Goal: Task Accomplishment & Management: Manage account settings

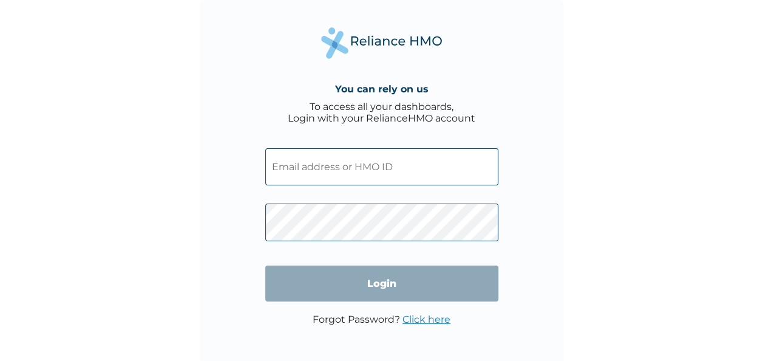
click at [373, 170] on input "text" at bounding box center [381, 166] width 233 height 37
click at [325, 171] on input "text" at bounding box center [381, 166] width 233 height 37
paste input "FCL/10361/A"
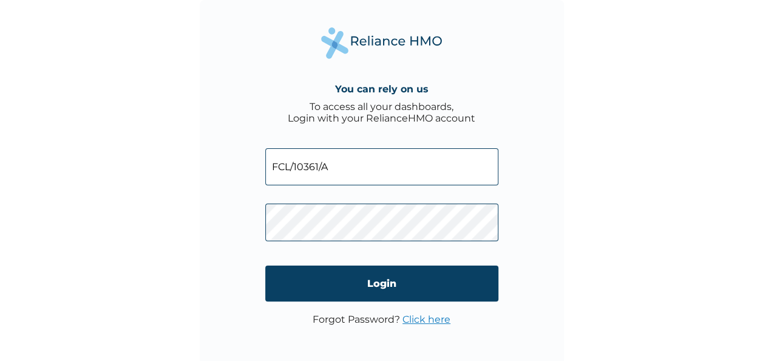
type input "FCL/10361/A"
click input "Login" at bounding box center [381, 283] width 233 height 36
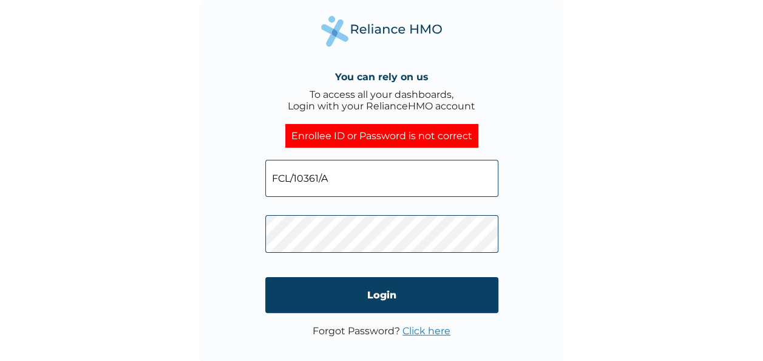
click at [429, 336] on link "Click here" at bounding box center [427, 331] width 48 height 12
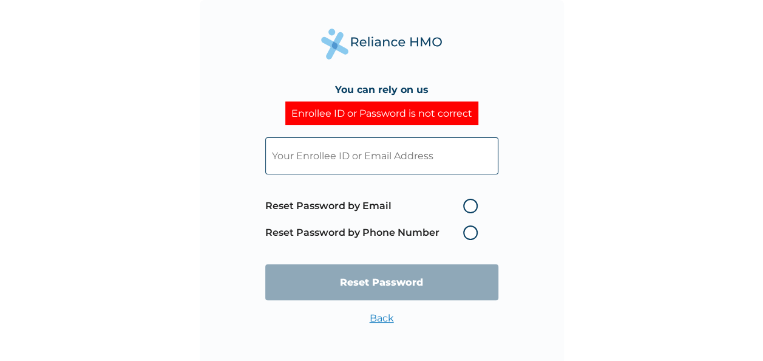
click at [350, 172] on input "text" at bounding box center [381, 155] width 233 height 37
paste input "rv2v6kWXIk"
type input "rv2v6kWXIk"
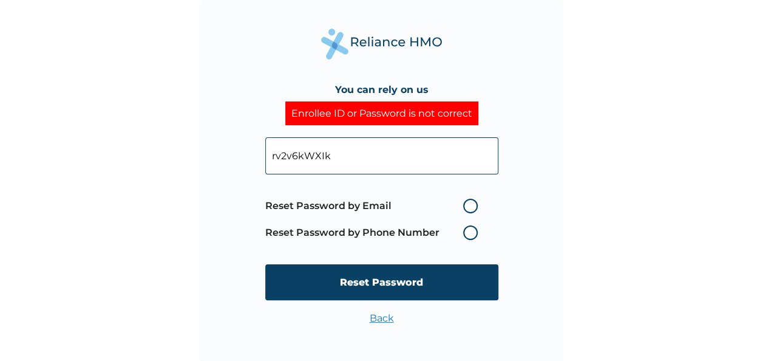
drag, startPoint x: 336, startPoint y: 159, endPoint x: 250, endPoint y: 154, distance: 86.4
click at [250, 154] on div "You can rely on us Enrollee ID or Password is not correct rv2v6kWXIk Reset Pass…" at bounding box center [382, 182] width 364 height 364
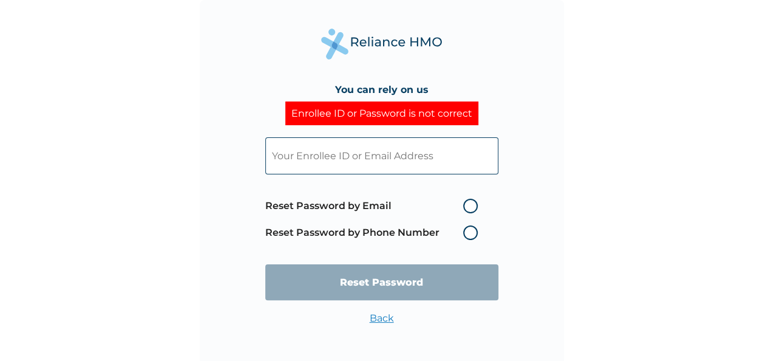
click at [353, 159] on input "text" at bounding box center [381, 155] width 233 height 37
paste input "FCL/10361/A"
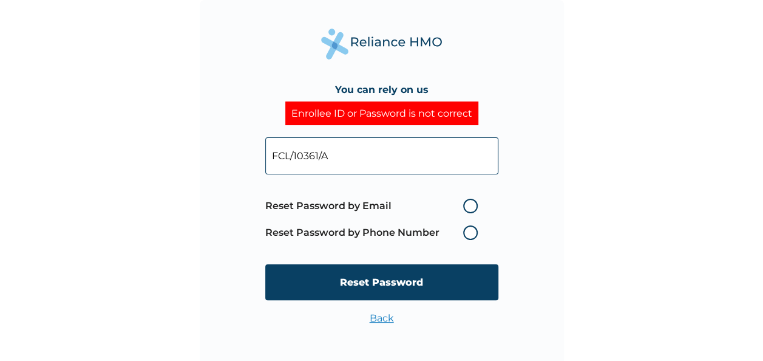
type input "FCL/10361/A"
click at [470, 203] on label "Reset Password by Email" at bounding box center [374, 206] width 219 height 15
click at [466, 203] on input "Reset Password by Email" at bounding box center [455, 205] width 19 height 19
radio input "true"
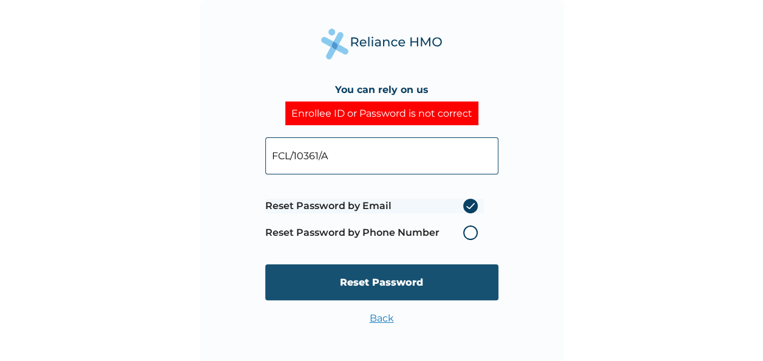
click at [401, 293] on input "Reset Password" at bounding box center [381, 282] width 233 height 36
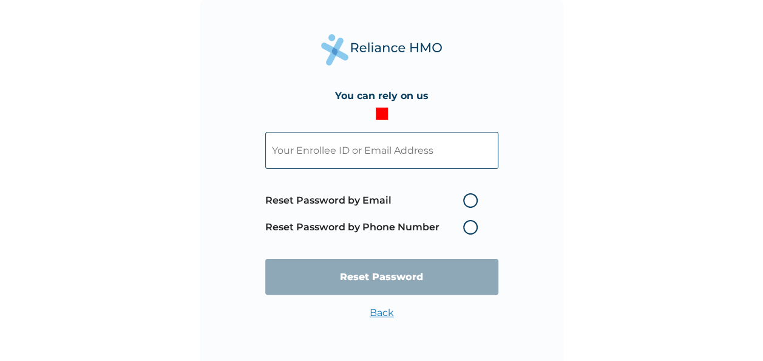
click at [322, 154] on input "text" at bounding box center [381, 150] width 233 height 37
type input "[EMAIL_ADDRESS][DOMAIN_NAME]"
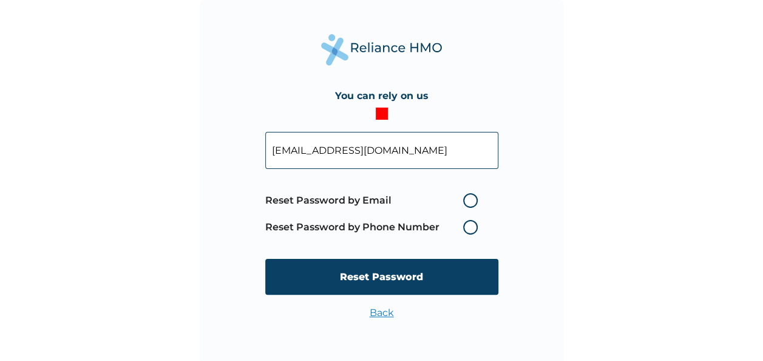
click at [470, 199] on label "Reset Password by Email" at bounding box center [374, 200] width 219 height 15
click at [466, 199] on input "Reset Password by Email" at bounding box center [455, 200] width 19 height 19
radio input "true"
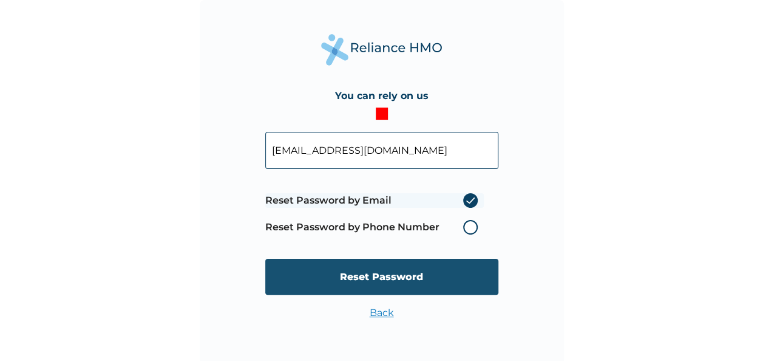
click at [433, 279] on input "Reset Password" at bounding box center [381, 277] width 233 height 36
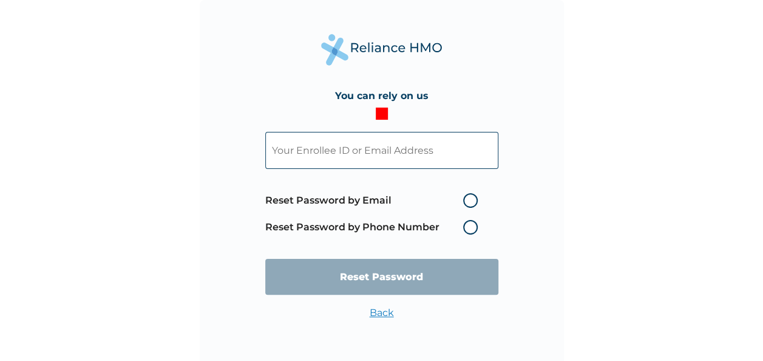
click at [382, 319] on div "Back" at bounding box center [382, 319] width 24 height 24
click at [384, 312] on link "Back" at bounding box center [382, 313] width 24 height 12
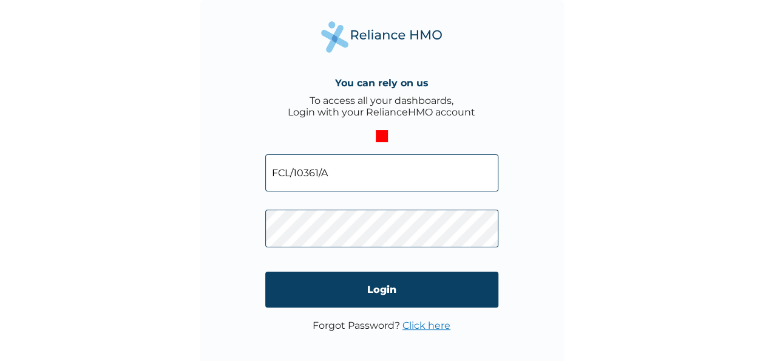
click input "Login" at bounding box center [381, 289] width 233 height 36
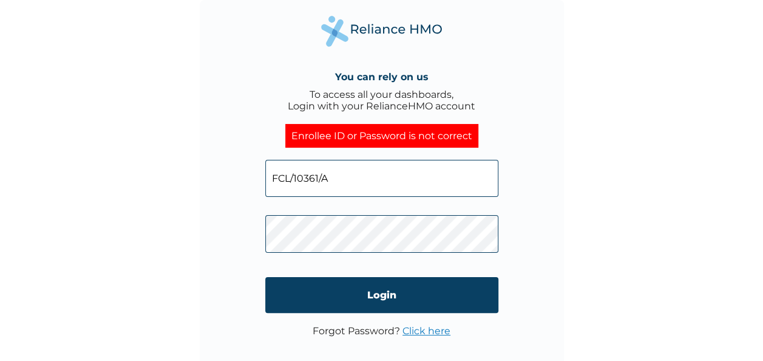
drag, startPoint x: 335, startPoint y: 174, endPoint x: 248, endPoint y: 174, distance: 87.4
click at [248, 174] on div "You can rely on us To access all your dashboards, Login with your RelianceHMO a…" at bounding box center [382, 182] width 364 height 364
click at [333, 172] on input "text" at bounding box center [381, 178] width 233 height 37
type input "[EMAIL_ADDRESS][DOMAIN_NAME]"
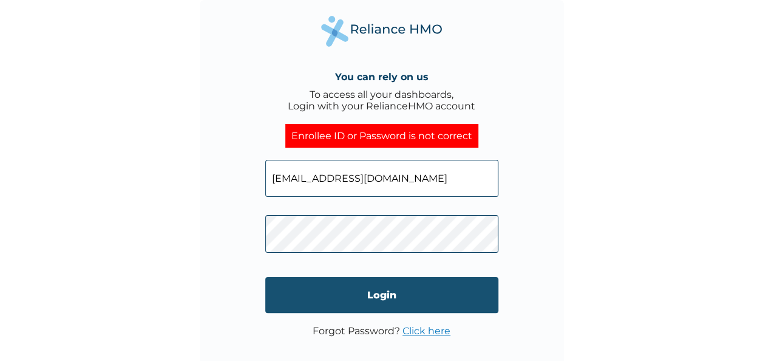
click at [384, 309] on input "Login" at bounding box center [381, 295] width 233 height 36
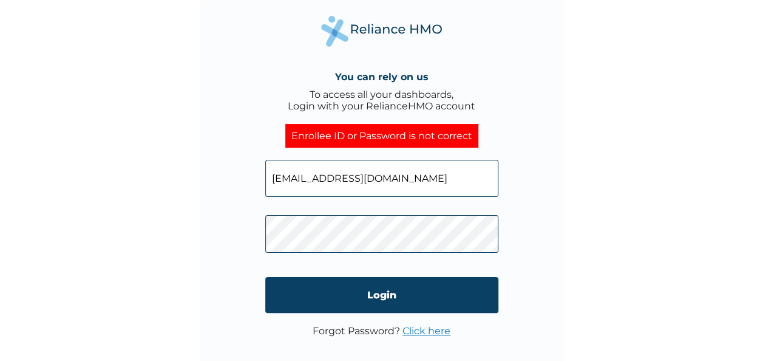
click input "Login" at bounding box center [381, 295] width 233 height 36
click at [421, 332] on link "Click here" at bounding box center [427, 331] width 48 height 12
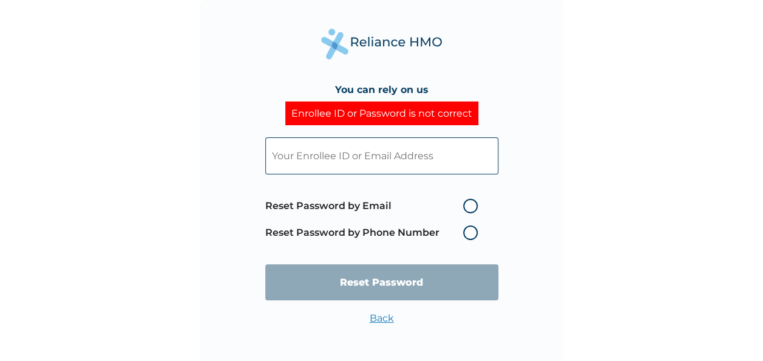
click at [364, 154] on input "text" at bounding box center [381, 155] width 233 height 37
paste input "FCL/10361/A"
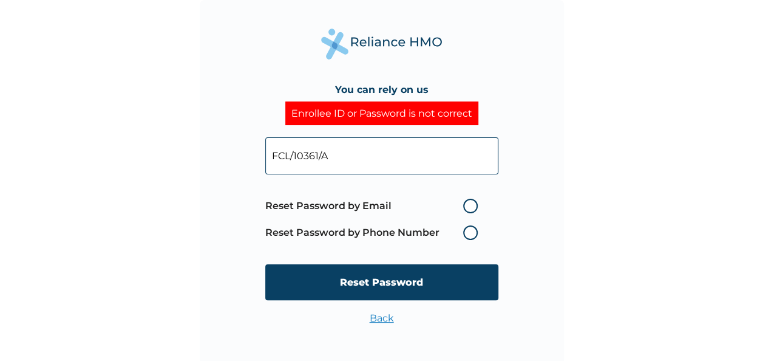
type input "FCL/10361/A"
click at [472, 234] on label "Reset Password by Phone Number" at bounding box center [374, 232] width 219 height 15
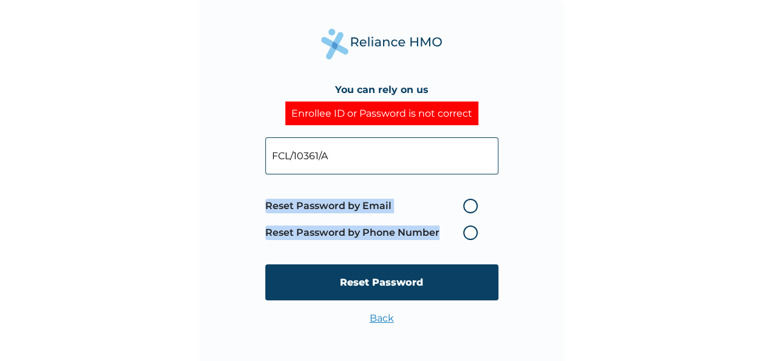
click at [472, 234] on label "Reset Password by Phone Number" at bounding box center [374, 232] width 219 height 15
click at [444, 259] on form "FCL/10361/A Reset Password by Email Reset Password by Phone Number Reset Passwo…" at bounding box center [381, 218] width 233 height 187
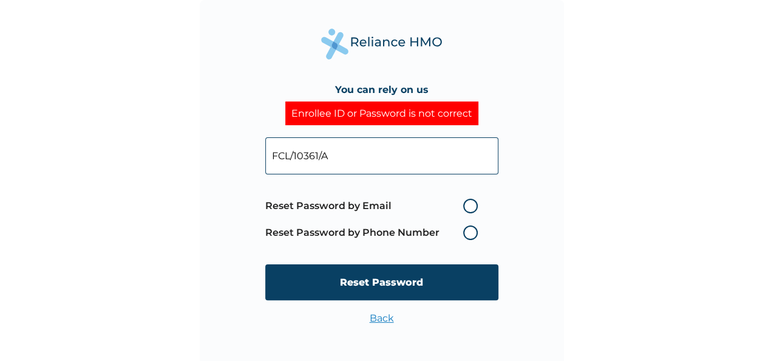
click at [468, 211] on label "Reset Password by Email" at bounding box center [374, 206] width 219 height 15
click at [466, 211] on input "Reset Password by Email" at bounding box center [455, 205] width 19 height 19
radio input "true"
click at [470, 237] on label "Reset Password by Phone Number" at bounding box center [374, 232] width 219 height 15
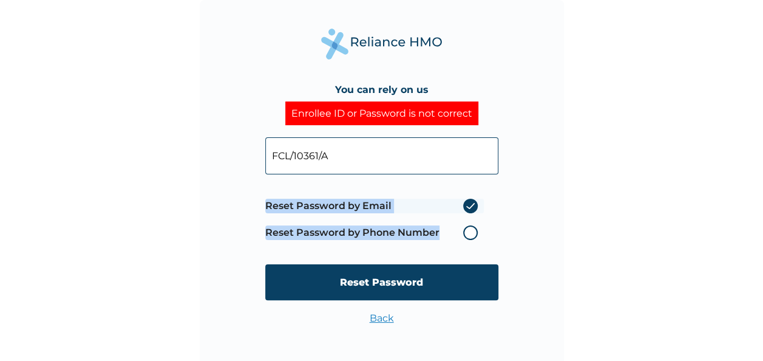
click at [470, 237] on label "Reset Password by Phone Number" at bounding box center [374, 232] width 219 height 15
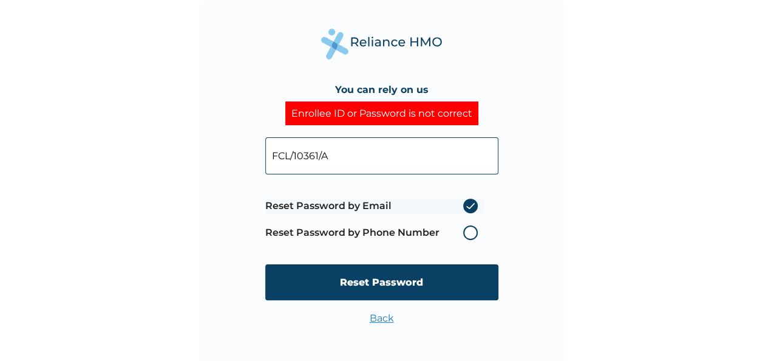
drag, startPoint x: 470, startPoint y: 237, endPoint x: 471, endPoint y: 205, distance: 32.2
click at [471, 205] on label "Reset Password by Email" at bounding box center [374, 206] width 219 height 15
click at [466, 205] on input "Reset Password by Email" at bounding box center [455, 205] width 19 height 19
click at [471, 209] on label "Reset Password by Email" at bounding box center [374, 206] width 219 height 15
click at [466, 209] on input "Reset Password by Email" at bounding box center [455, 205] width 19 height 19
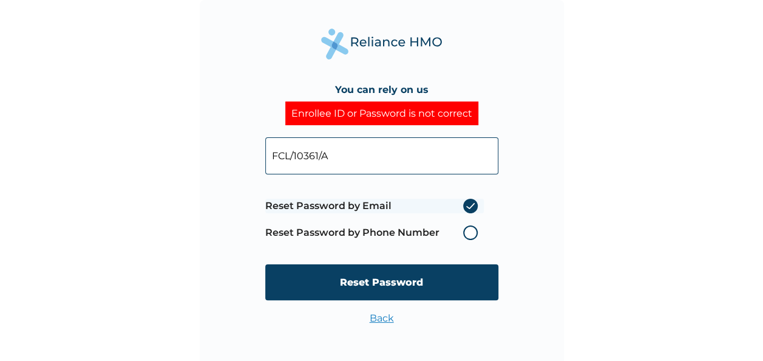
click at [468, 237] on label "Reset Password by Phone Number" at bounding box center [374, 232] width 219 height 15
click at [377, 238] on label "Reset Password by Phone Number" at bounding box center [374, 232] width 219 height 15
click at [469, 233] on label "Reset Password by Phone Number" at bounding box center [374, 232] width 219 height 15
click at [381, 147] on input "FCL/10361/A" at bounding box center [381, 155] width 233 height 37
type input "FCL/10361/A"
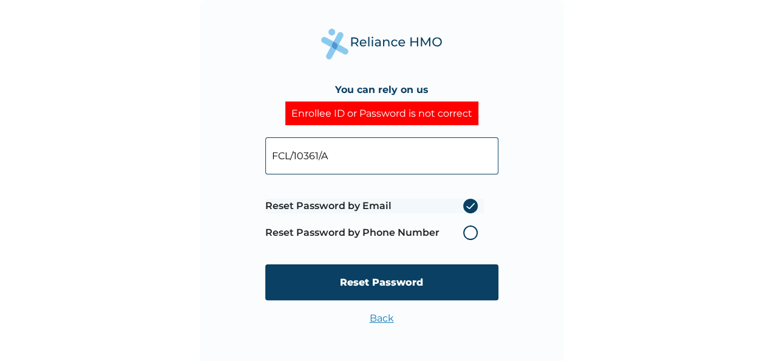
click at [471, 208] on label "Reset Password by Email" at bounding box center [374, 206] width 219 height 15
click at [466, 208] on input "Reset Password by Email" at bounding box center [455, 205] width 19 height 19
click at [469, 232] on label "Reset Password by Phone Number" at bounding box center [374, 232] width 219 height 15
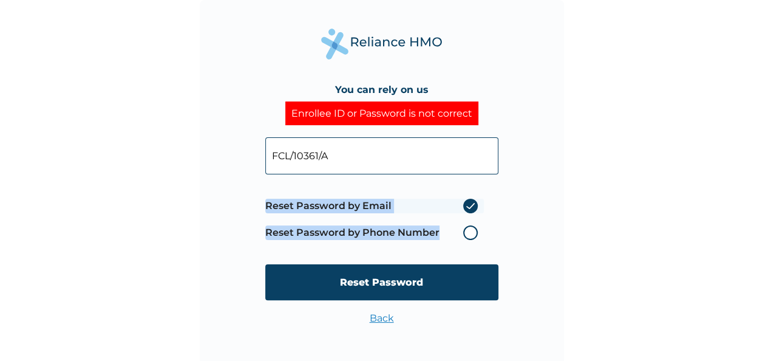
drag, startPoint x: 469, startPoint y: 232, endPoint x: 473, endPoint y: 239, distance: 8.4
click at [473, 239] on label "Reset Password by Phone Number" at bounding box center [374, 232] width 219 height 15
click at [379, 319] on link "Back" at bounding box center [382, 318] width 24 height 12
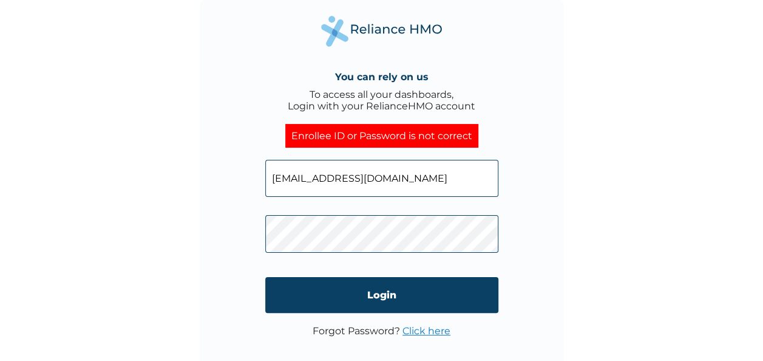
click at [424, 331] on link "Click here" at bounding box center [427, 331] width 48 height 12
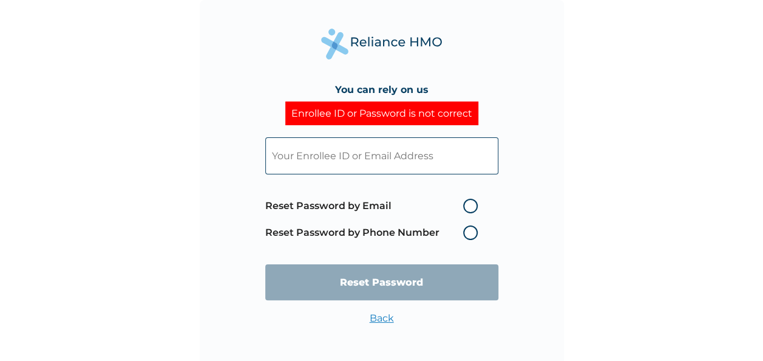
click at [345, 163] on input "text" at bounding box center [381, 155] width 233 height 37
paste input "FCL/10361/A"
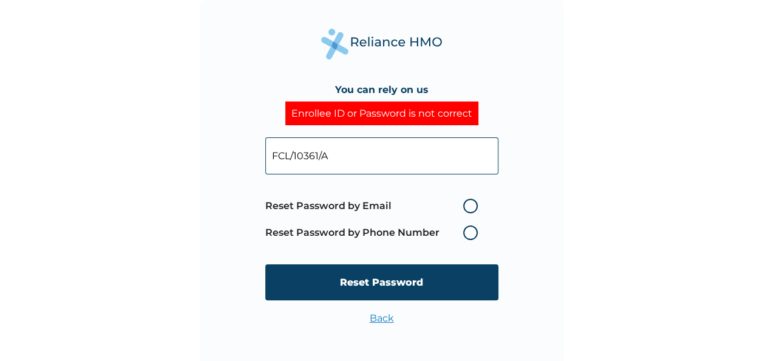
type input "FCL/10361/A"
click at [472, 236] on label "Reset Password by Phone Number" at bounding box center [374, 232] width 219 height 15
click at [473, 203] on label "Reset Password by Email" at bounding box center [374, 206] width 219 height 15
click at [466, 203] on input "Reset Password by Email" at bounding box center [455, 205] width 19 height 19
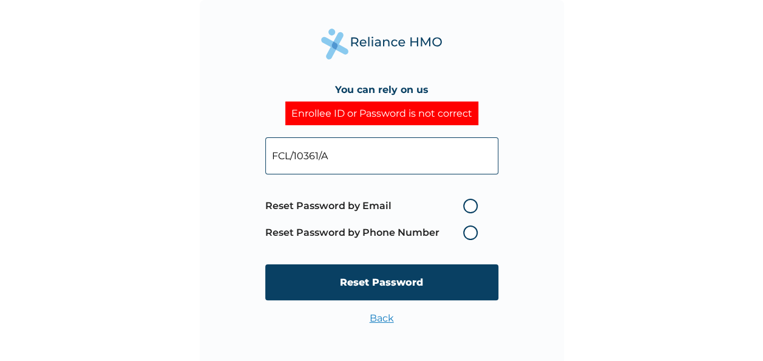
radio input "true"
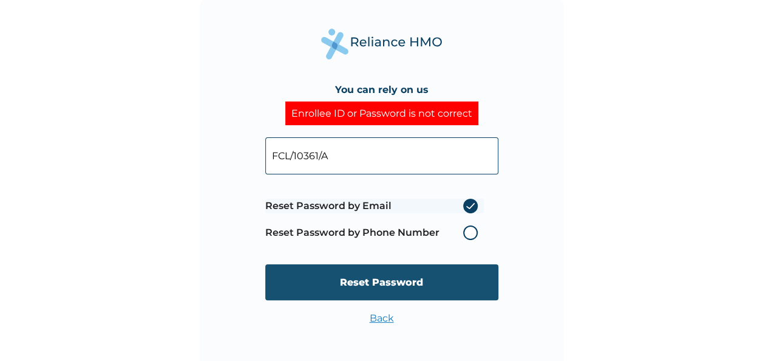
click at [430, 288] on input "Reset Password" at bounding box center [381, 282] width 233 height 36
